Goal: Obtain resource: Obtain resource

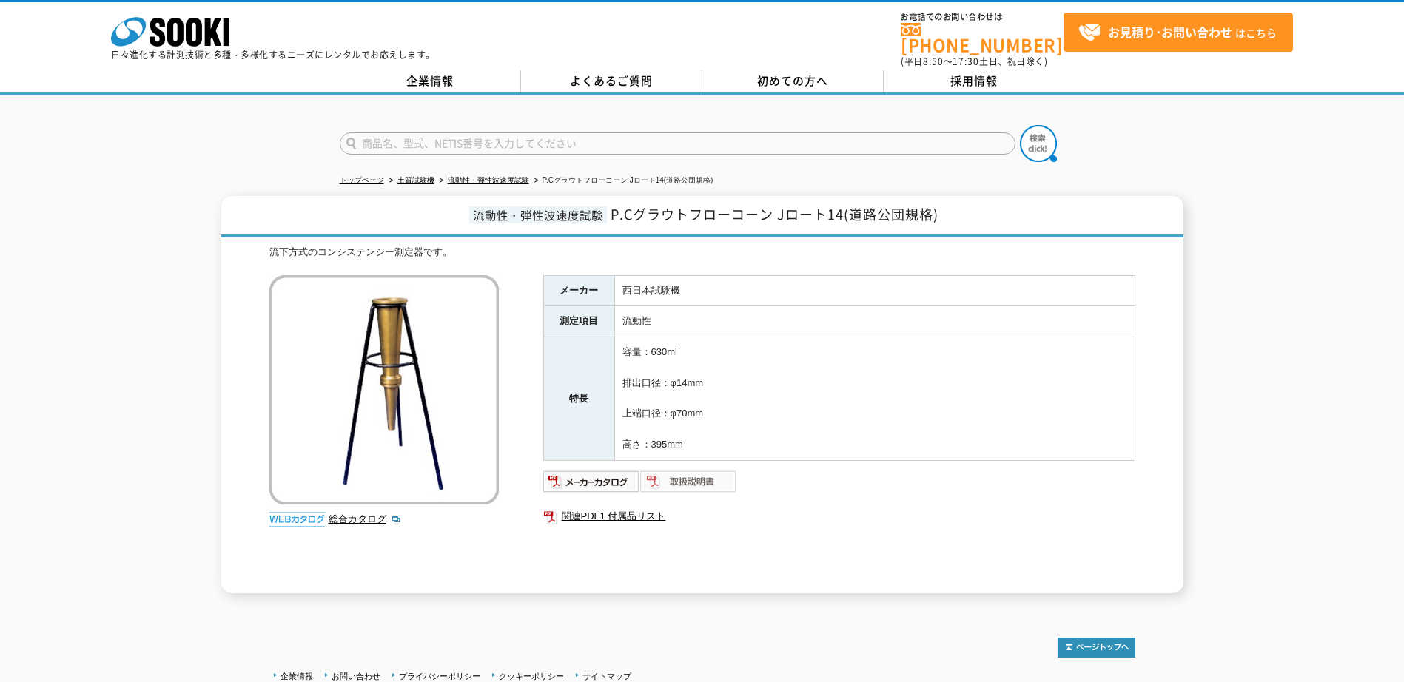
click at [689, 482] on img at bounding box center [688, 482] width 97 height 24
click at [695, 471] on img at bounding box center [688, 482] width 97 height 24
click at [619, 473] on img at bounding box center [591, 482] width 97 height 24
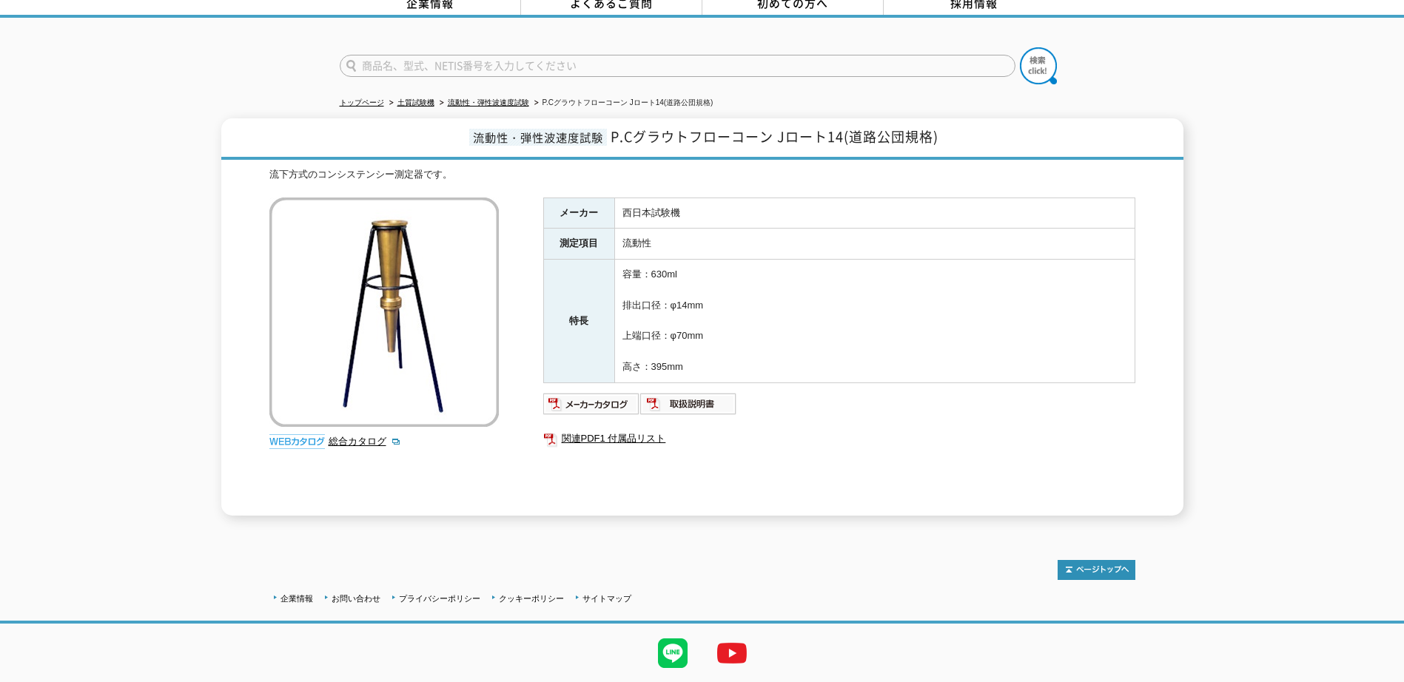
scroll to position [112, 0]
